Goal: Transaction & Acquisition: Purchase product/service

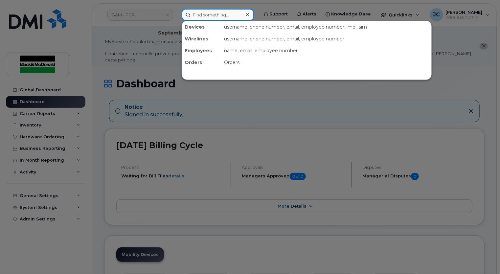
click at [205, 12] on input at bounding box center [218, 15] width 72 height 12
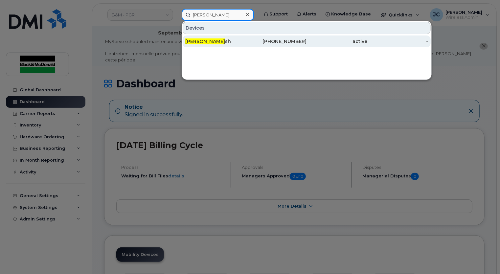
type input "Marty A"
click at [204, 41] on div "Marty A sh" at bounding box center [215, 41] width 61 height 7
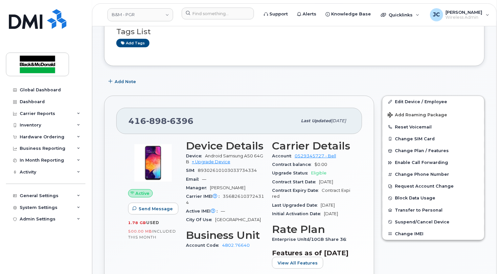
scroll to position [131, 0]
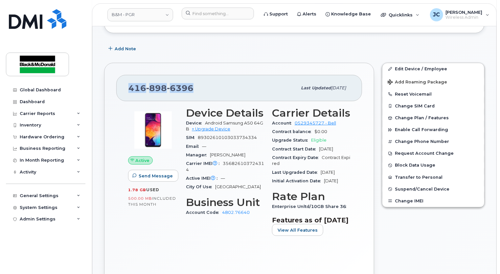
drag, startPoint x: 198, startPoint y: 79, endPoint x: 102, endPoint y: 80, distance: 96.2
click at [102, 80] on div "416 898 6396 Last updated Sep 27, 2023 Active Send Message 1.78 GB  used 500.00…" at bounding box center [239, 173] width 278 height 228
copy span "416 898 6396"
click at [400, 63] on link "Edit Device / Employee" at bounding box center [433, 69] width 102 height 12
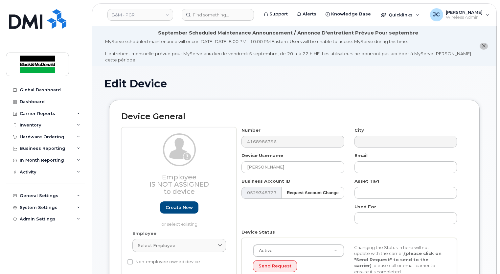
select select "91357"
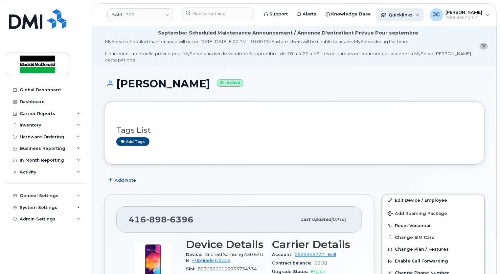
click at [395, 19] on div "Quicklinks" at bounding box center [400, 14] width 48 height 13
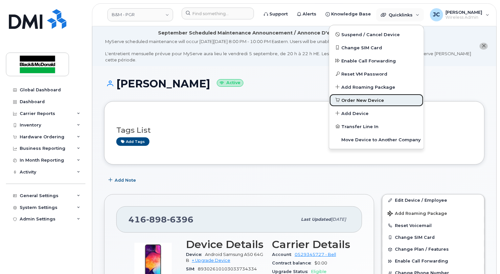
click at [353, 101] on span "Order New Device" at bounding box center [363, 100] width 43 height 7
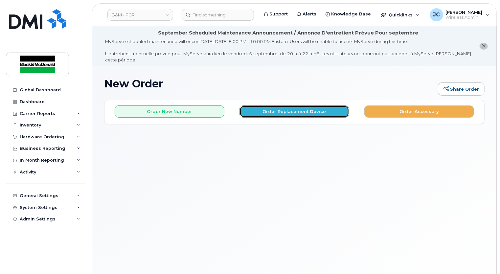
click at [283, 107] on button "Order Replacement Device" at bounding box center [294, 111] width 110 height 12
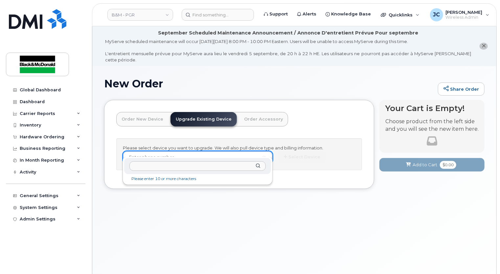
click at [144, 167] on input "text" at bounding box center [197, 166] width 136 height 10
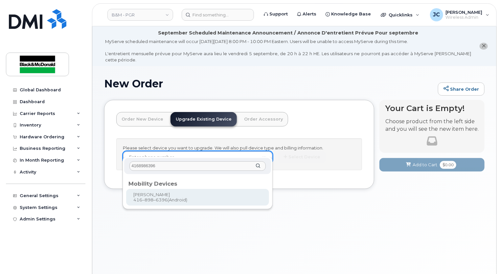
type input "4168986396"
type input "401848"
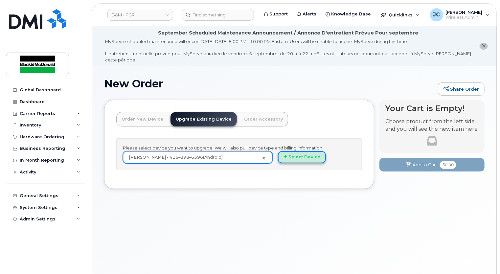
click at [306, 151] on button "Select Device" at bounding box center [302, 157] width 48 height 12
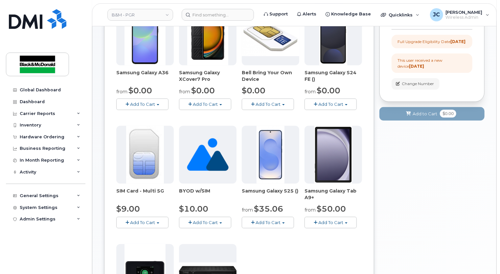
scroll to position [164, 0]
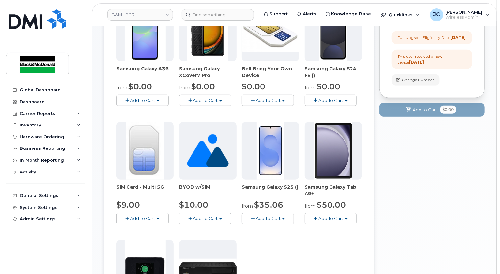
click at [278, 216] on span "Add To Cart" at bounding box center [267, 218] width 25 height 5
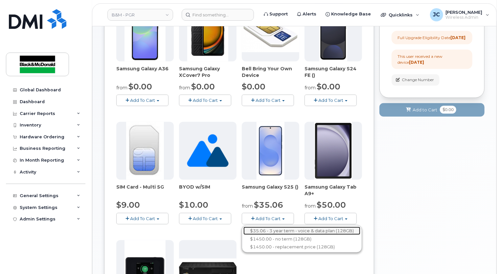
click at [281, 227] on link "$35.06 - 3 year term - voice & data plan (128GB)" at bounding box center [301, 231] width 117 height 8
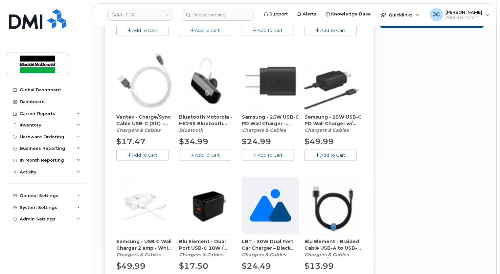
scroll to position [394, 0]
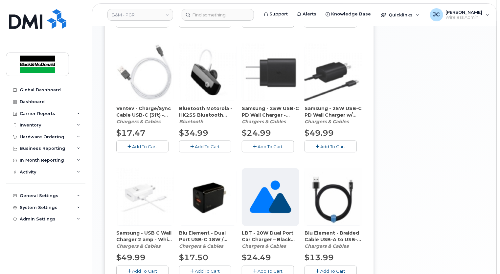
click at [275, 144] on span "Add To Cart" at bounding box center [270, 146] width 25 height 5
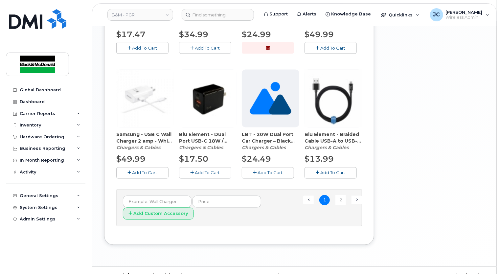
scroll to position [499, 0]
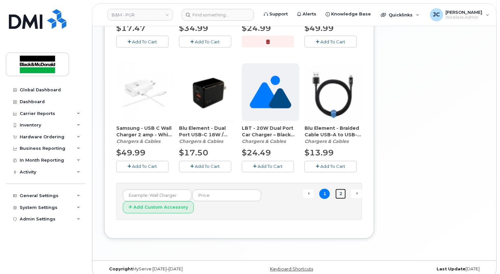
click at [343, 189] on link "2" at bounding box center [340, 194] width 11 height 10
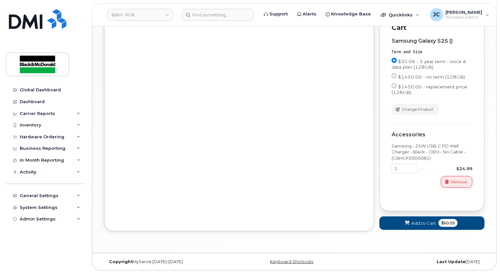
scroll to position [255, 0]
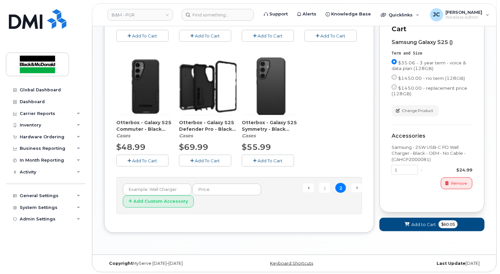
click at [140, 158] on span "Add To Cart" at bounding box center [144, 160] width 25 height 5
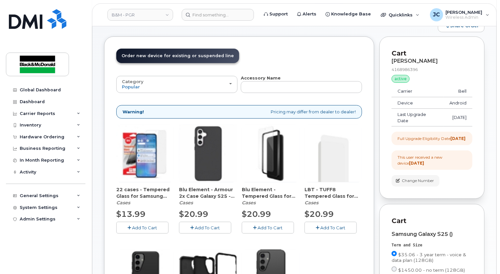
scroll to position [58, 0]
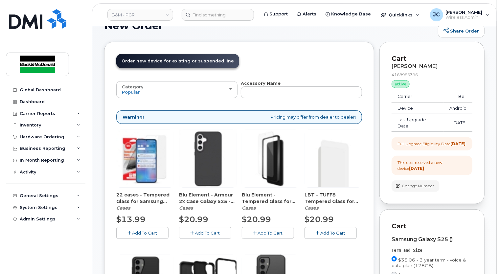
click at [137, 230] on span "Add To Cart" at bounding box center [144, 232] width 25 height 5
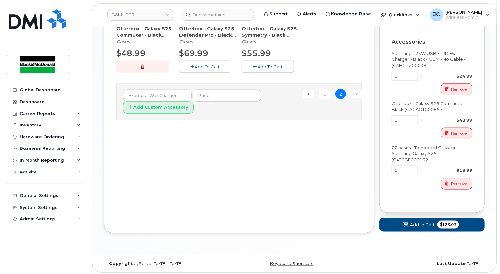
scroll to position [349, 0]
click at [409, 225] on span at bounding box center [406, 224] width 6 height 6
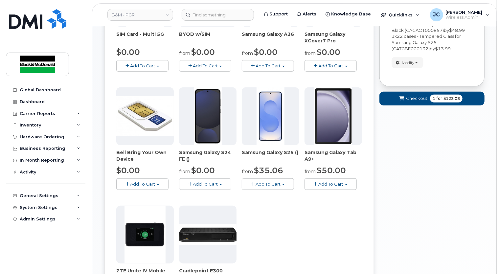
scroll to position [181, 0]
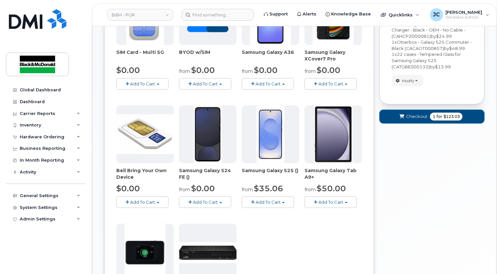
click at [420, 113] on span "Checkout" at bounding box center [416, 116] width 21 height 6
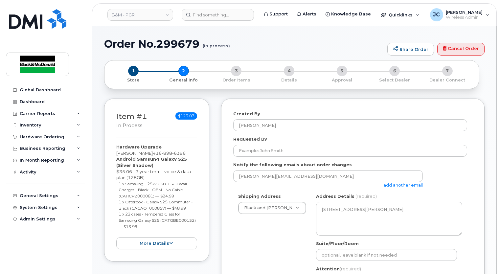
select select
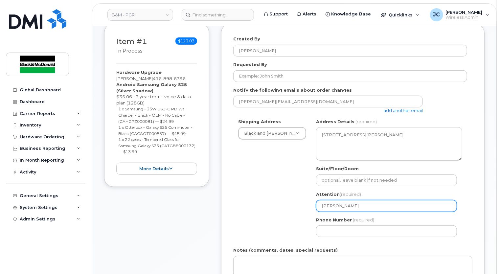
scroll to position [197, 0]
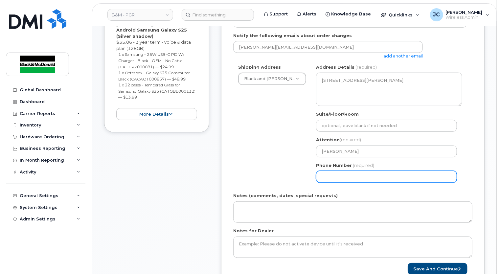
click at [344, 171] on input "Phone Number" at bounding box center [386, 177] width 141 height 12
type input "9056213137"
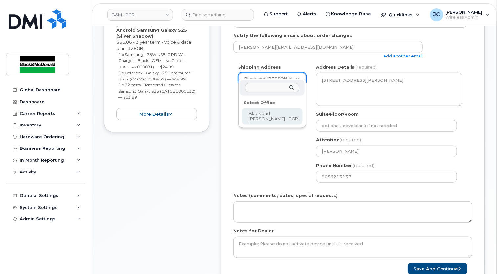
select select
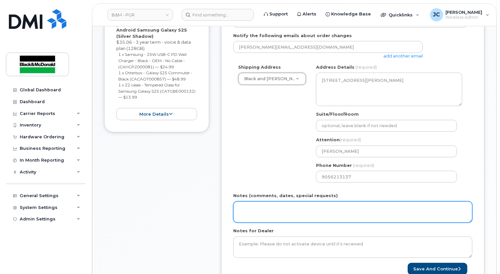
click at [297, 204] on textarea "Notes (comments, dates, special requests)" at bounding box center [352, 212] width 239 height 22
type textarea "No New SIM needed. **"
drag, startPoint x: 294, startPoint y: 205, endPoint x: 239, endPoint y: 207, distance: 54.6
click at [222, 207] on div "Created By Jackie Cox Requested By Notify the following emails about order chan…" at bounding box center [352, 128] width 263 height 318
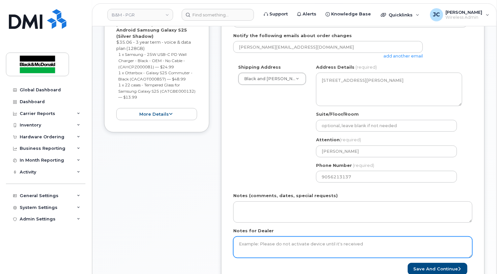
click at [253, 240] on textarea "Notes for Dealer" at bounding box center [352, 247] width 239 height 22
paste textarea "No New SIM needed. **"
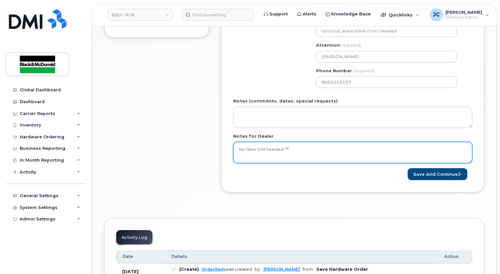
scroll to position [296, 0]
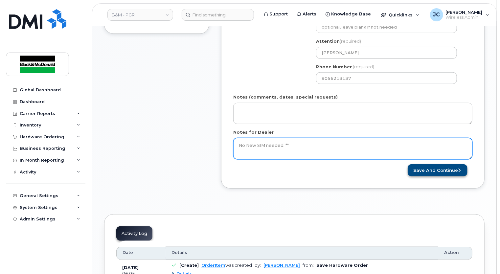
type textarea "No New SIM needed. **"
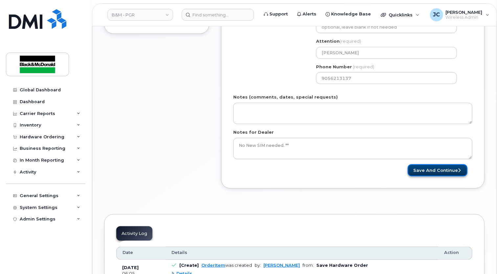
click at [431, 165] on button "Save and Continue" at bounding box center [438, 170] width 60 height 12
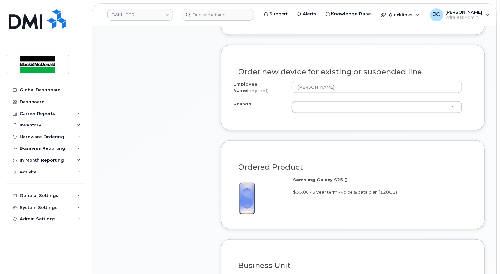
scroll to position [362, 0]
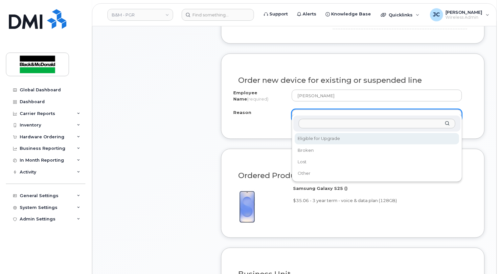
select select "eligible_for_upgrade"
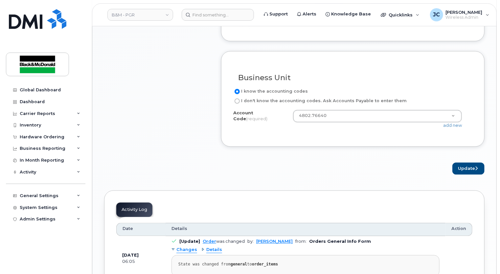
scroll to position [559, 0]
click at [458, 162] on button "Update" at bounding box center [468, 168] width 32 height 12
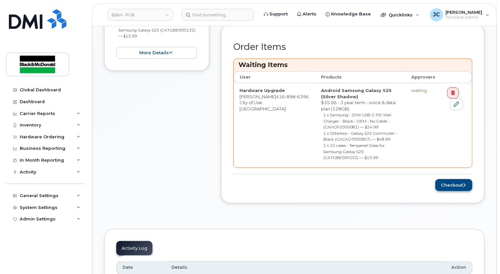
scroll to position [296, 0]
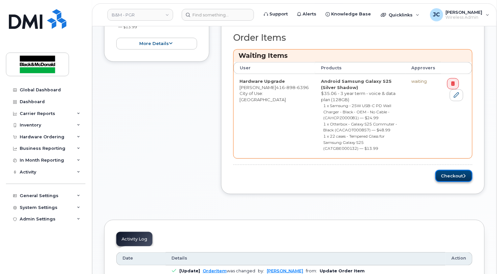
click at [454, 170] on button "Checkout" at bounding box center [453, 176] width 37 height 12
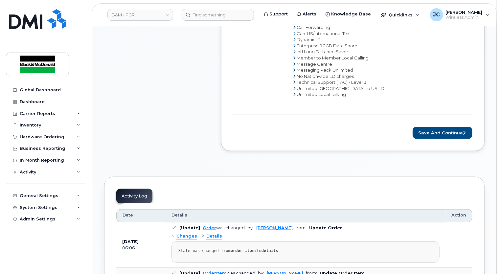
scroll to position [361, 0]
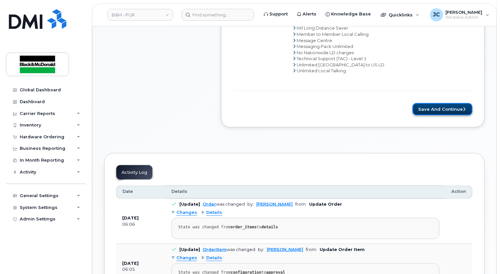
click at [434, 103] on button "Save and Continue" at bounding box center [442, 109] width 60 height 12
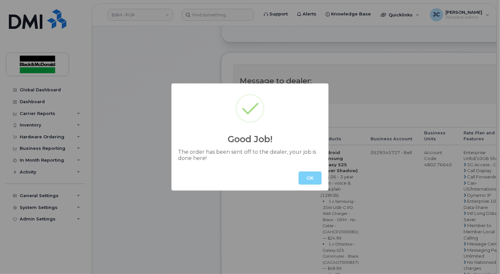
scroll to position [231, 0]
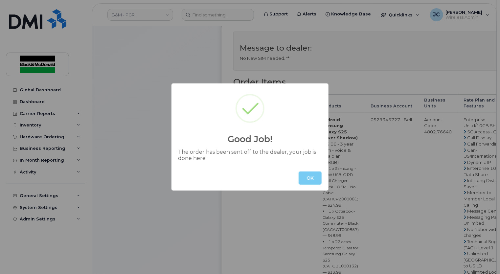
click at [308, 180] on button "OK" at bounding box center [310, 177] width 23 height 13
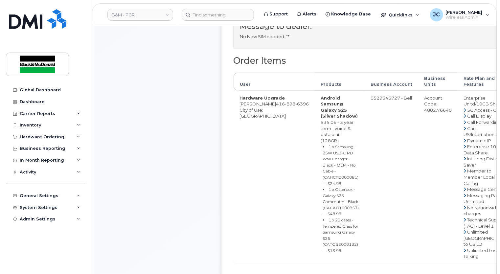
scroll to position [263, 0]
